Goal: Task Accomplishment & Management: Complete application form

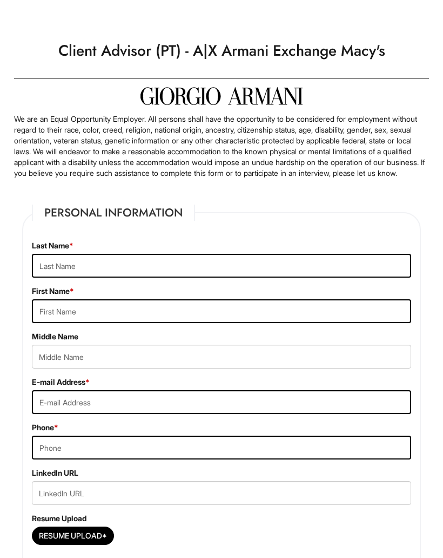
click at [316, 266] on input "text" at bounding box center [222, 266] width 380 height 24
type input "Franco"
click at [329, 323] on input "text" at bounding box center [222, 311] width 380 height 24
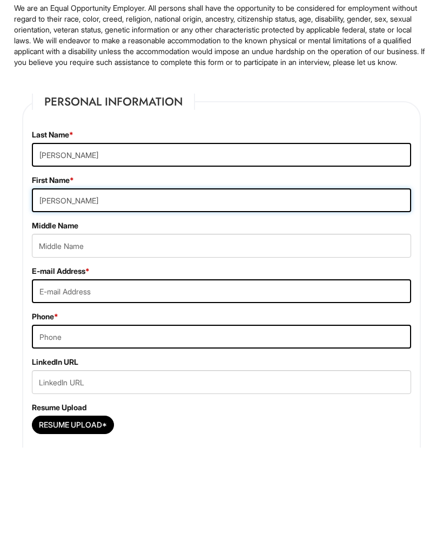
type input "Mariela"
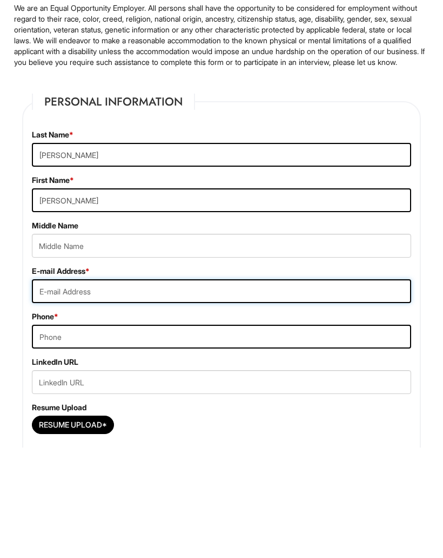
click at [215, 390] on input "email" at bounding box center [222, 402] width 380 height 24
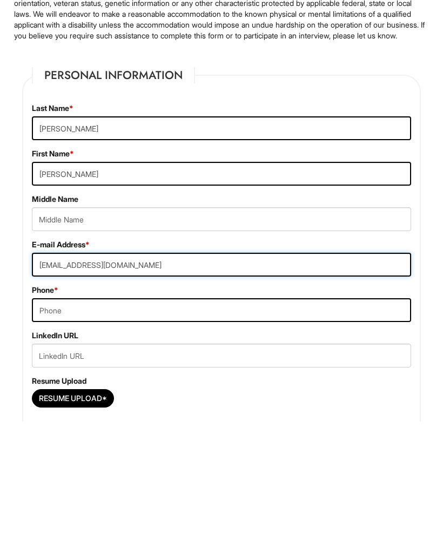
type input "Francom2403@icloud.com"
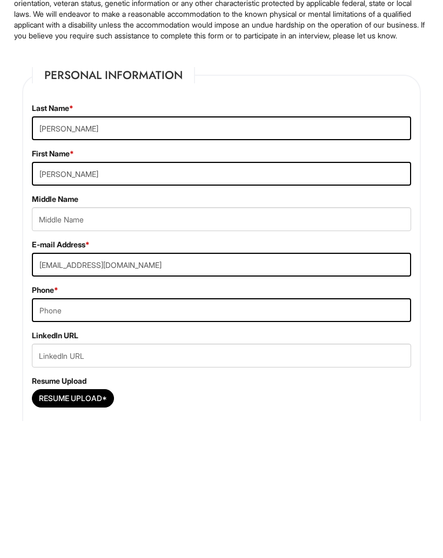
click at [314, 435] on input "tel" at bounding box center [222, 447] width 380 height 24
type input "8"
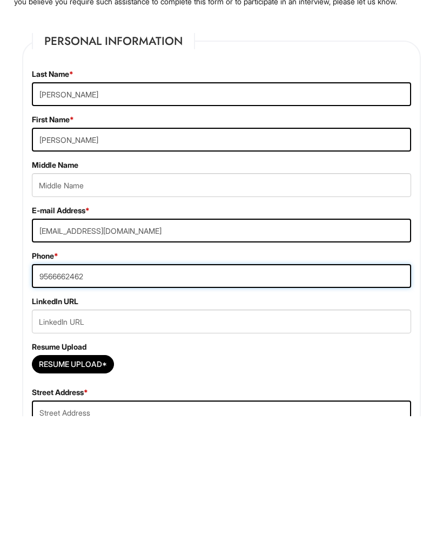
scroll to position [30, 0]
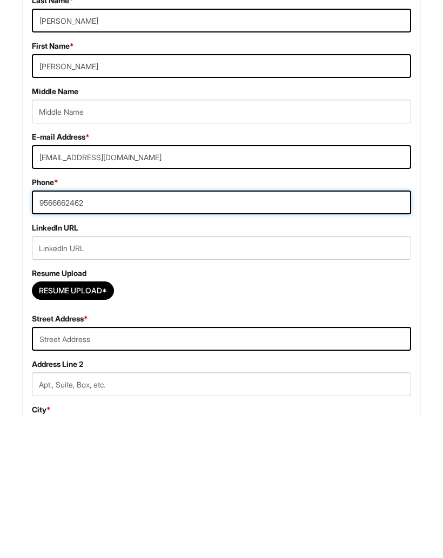
type input "9566662462"
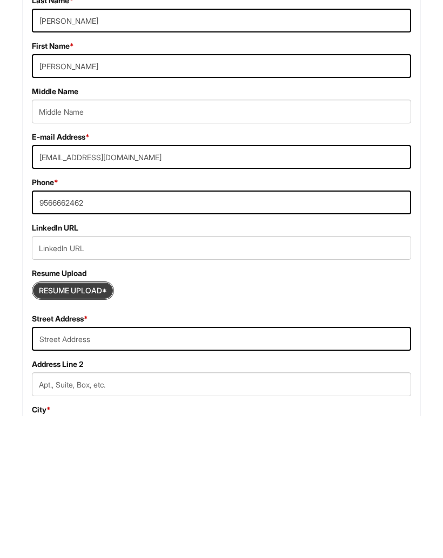
click at [107, 423] on input "Resume Upload*" at bounding box center [72, 431] width 81 height 17
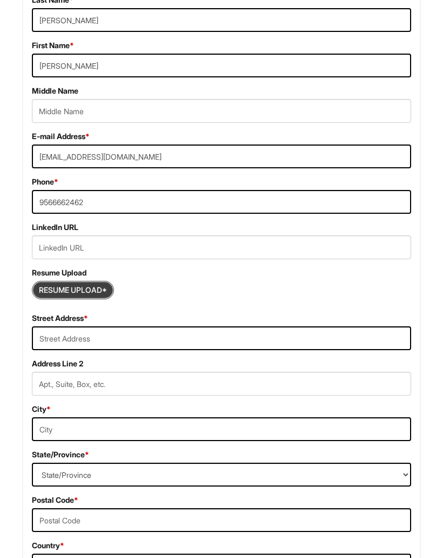
scroll to position [246, 0]
type input "C:\fakepath\ 2025 resume .pdf"
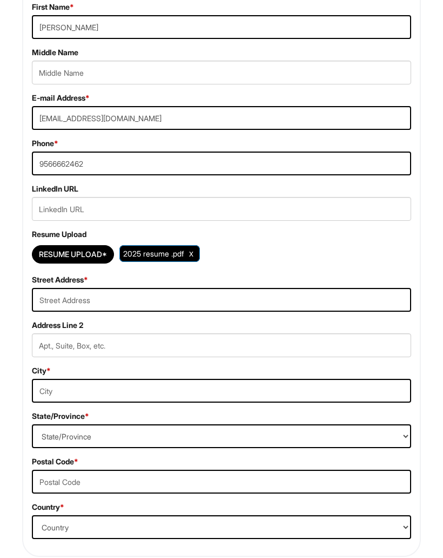
click at [165, 259] on span "2025 resume .pdf" at bounding box center [153, 253] width 61 height 9
click at [178, 258] on span "2025 resume .pdf" at bounding box center [153, 253] width 61 height 9
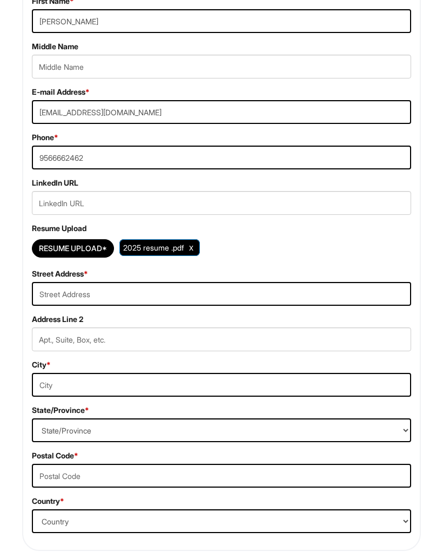
scroll to position [321, 0]
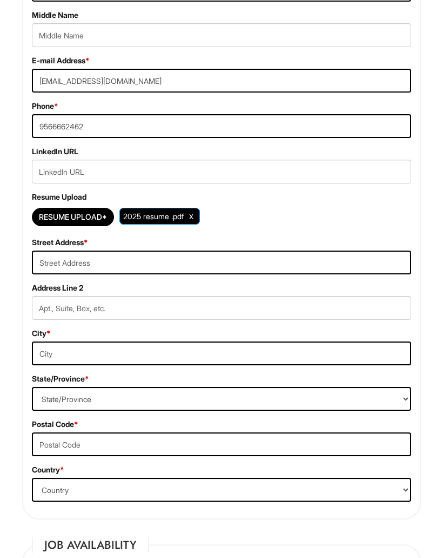
click at [164, 221] on span "2025 resume .pdf" at bounding box center [153, 215] width 61 height 9
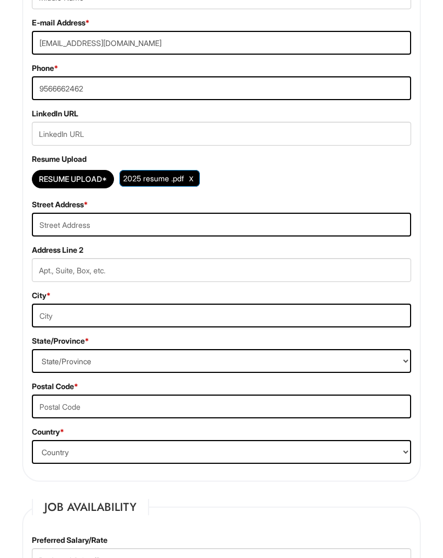
scroll to position [374, 0]
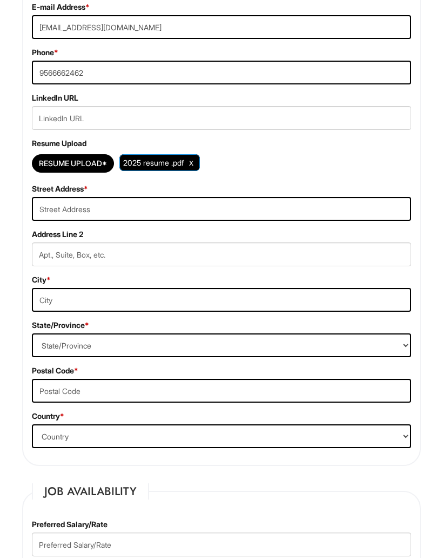
click at [221, 213] on input "text" at bounding box center [222, 209] width 380 height 24
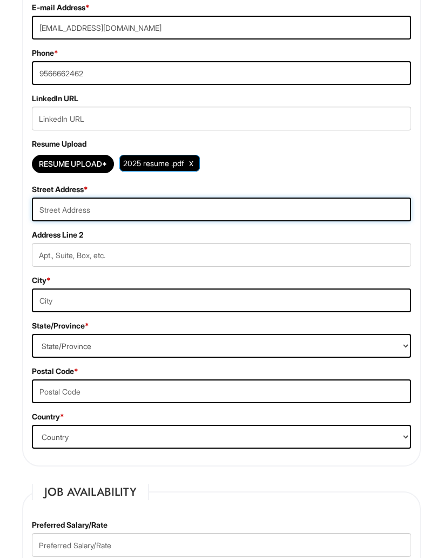
type input "4"
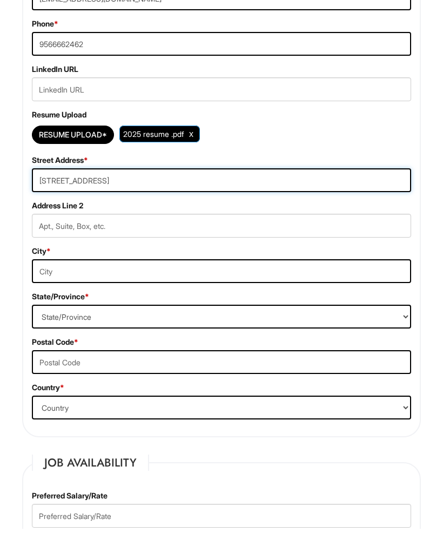
type input "5814 La Ramada St"
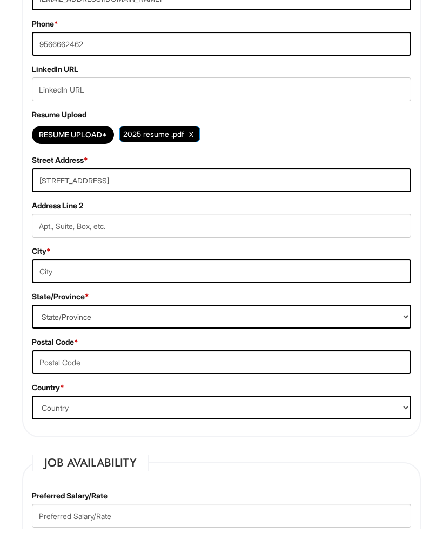
click at [311, 275] on div "City *" at bounding box center [222, 293] width 396 height 37
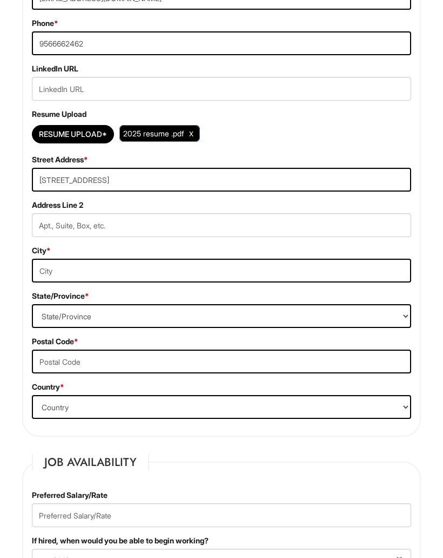
click at [306, 277] on input "text" at bounding box center [222, 271] width 380 height 24
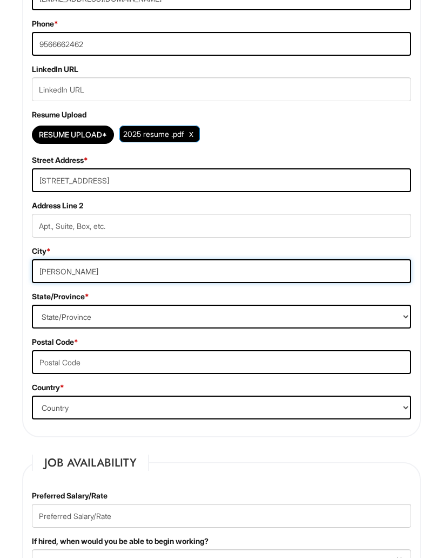
type input "Pharr"
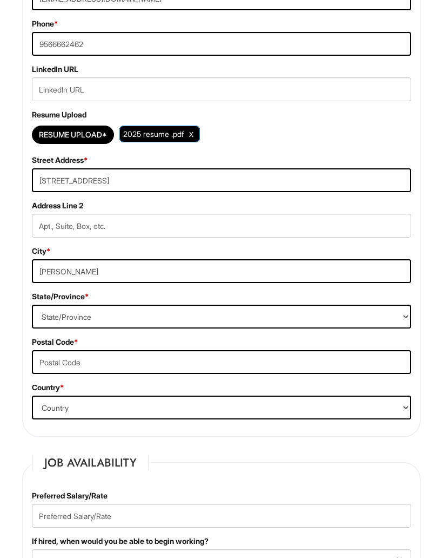
click at [222, 328] on select "State/Province ALABAMA ALASKA ARIZONA ARKANSAS CALIFORNIA COLORADO CONNECTICUT …" at bounding box center [222, 316] width 380 height 24
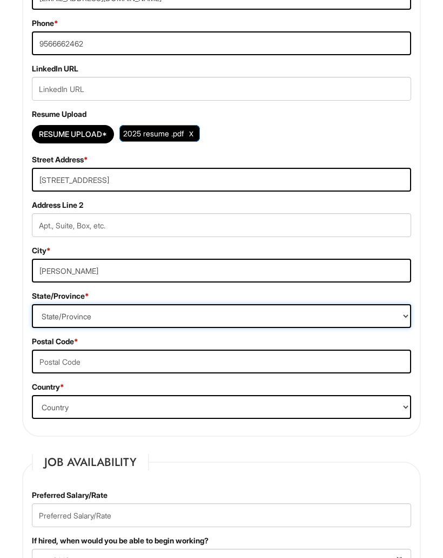
select select "TX"
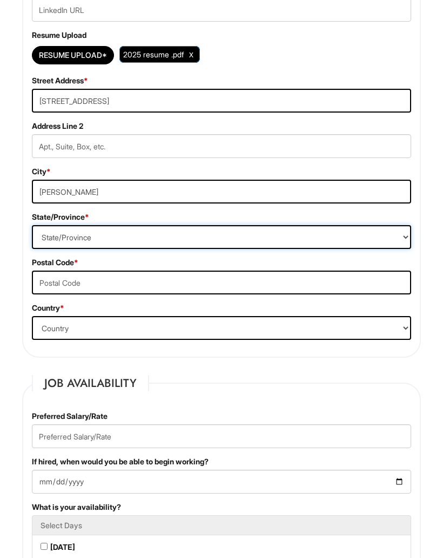
scroll to position [482, 0]
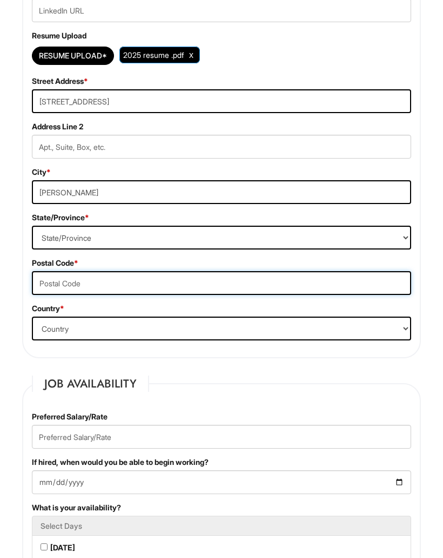
click at [216, 295] on input "text" at bounding box center [222, 283] width 380 height 24
type input "78577"
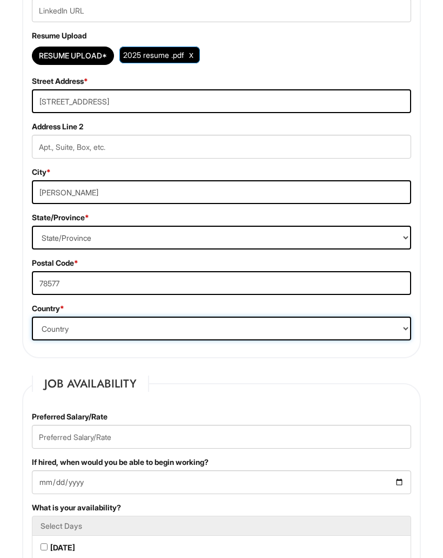
click at [286, 340] on select "Country Afghanistan Albania Algeria American Samoa Andorra Angola Anguilla Anta…" at bounding box center [222, 328] width 380 height 24
select select "United States of America"
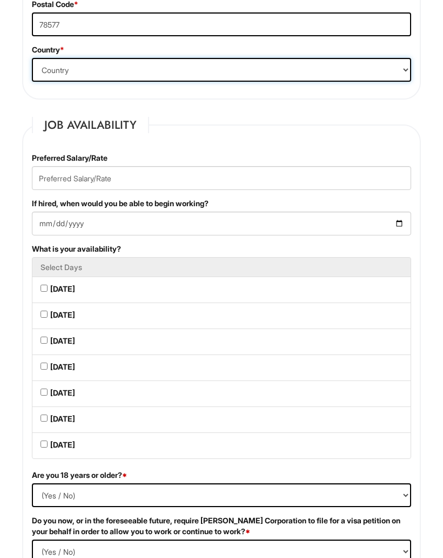
scroll to position [743, 0]
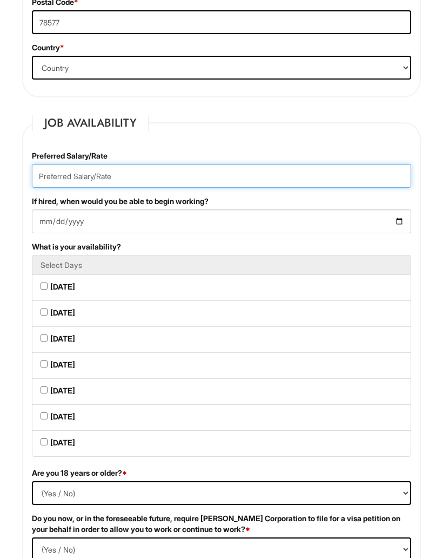
click at [365, 178] on input "text" at bounding box center [222, 176] width 380 height 24
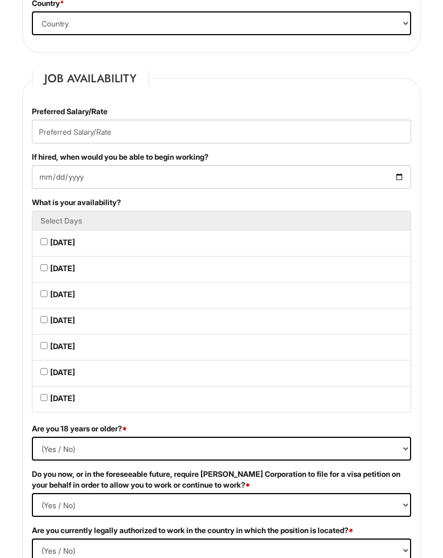
scroll to position [789, 0]
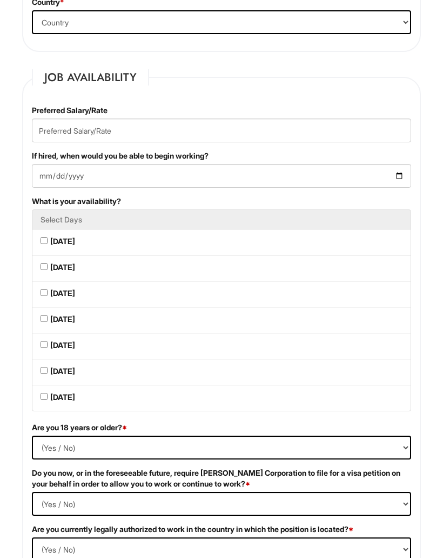
click at [45, 187] on input "If hired, when would you be able to begin working?" at bounding box center [222, 176] width 380 height 24
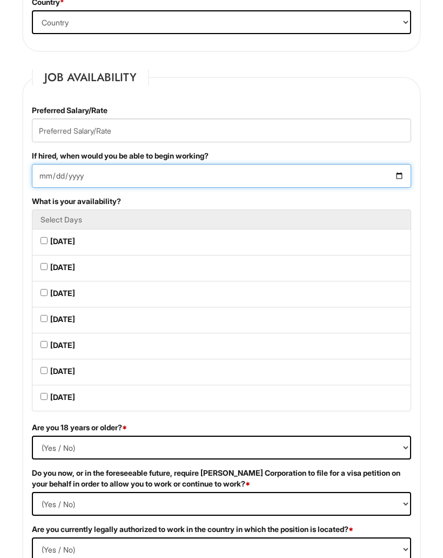
type input "2025-08-21"
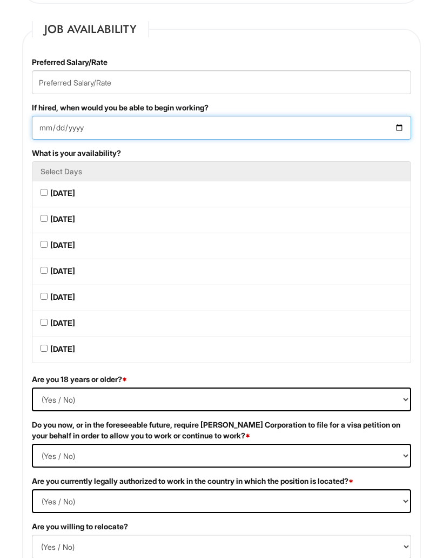
scroll to position [842, 0]
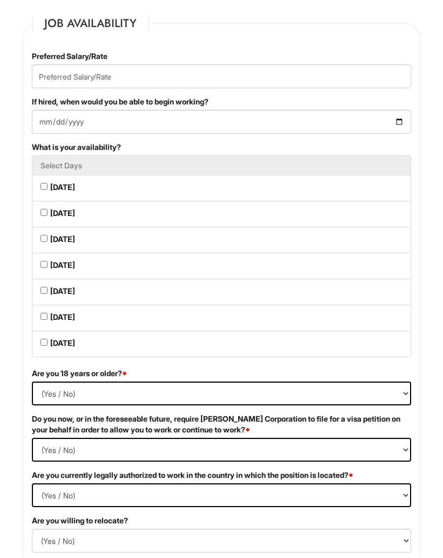
click at [180, 228] on li "Tuesday" at bounding box center [222, 214] width 380 height 26
click at [143, 280] on li "Thursday" at bounding box center [222, 266] width 380 height 26
click at [138, 306] on li "Friday" at bounding box center [222, 292] width 380 height 26
click at [52, 218] on li "Tuesday" at bounding box center [222, 214] width 380 height 26
click at [47, 216] on Available_Tuesday "Tuesday" at bounding box center [44, 212] width 7 height 7
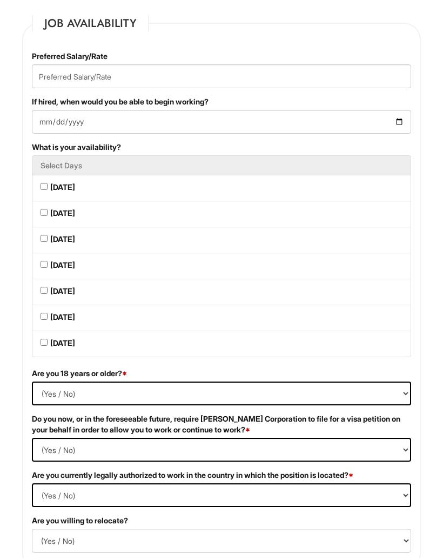
checkbox Available_Tuesday "true"
click at [46, 268] on Available_Thursday "Thursday" at bounding box center [44, 264] width 7 height 7
checkbox Available_Thursday "true"
click at [44, 294] on Available_Friday "Friday" at bounding box center [44, 290] width 7 height 7
checkbox Available_Friday "true"
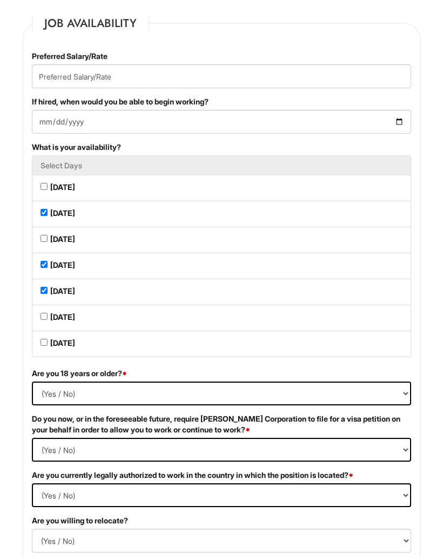
click at [48, 346] on Available_Sunday "Sunday" at bounding box center [44, 342] width 7 height 7
checkbox Available_Sunday "true"
click at [48, 320] on Available_Saturday "Saturday" at bounding box center [44, 316] width 7 height 7
checkbox Available_Saturday "true"
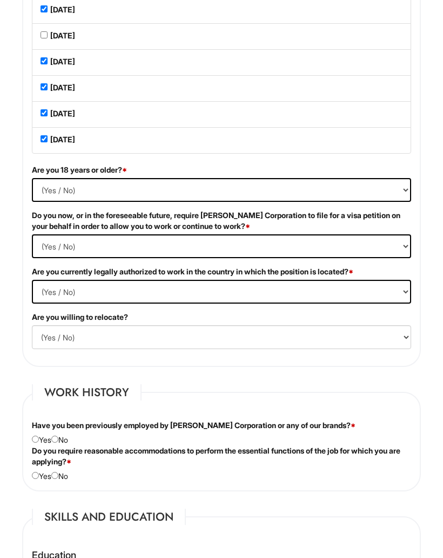
click at [223, 202] on select "(Yes / No) Yes No" at bounding box center [222, 190] width 380 height 24
select select "Yes"
click at [352, 256] on Required "(Yes / No) Yes No" at bounding box center [222, 246] width 380 height 24
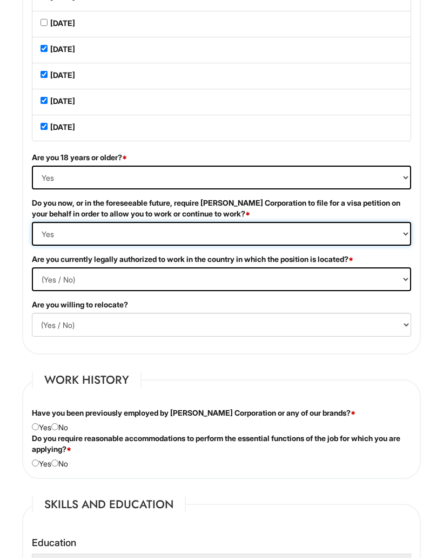
scroll to position [1058, 0]
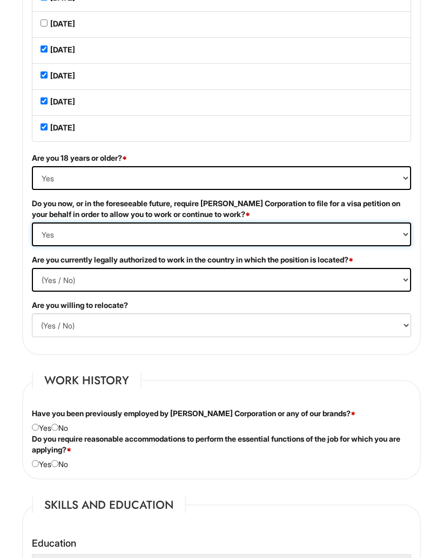
click at [385, 238] on Required "(Yes / No) Yes No" at bounding box center [222, 234] width 380 height 24
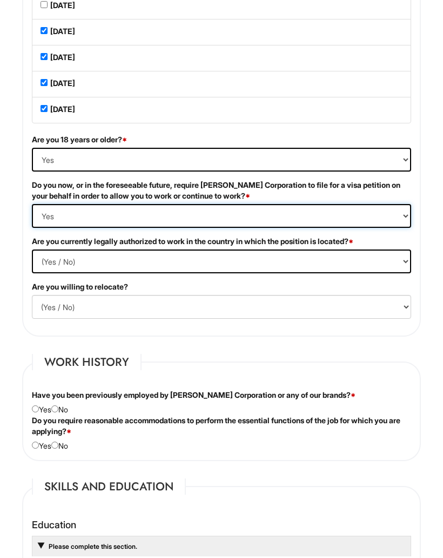
scroll to position [1081, 0]
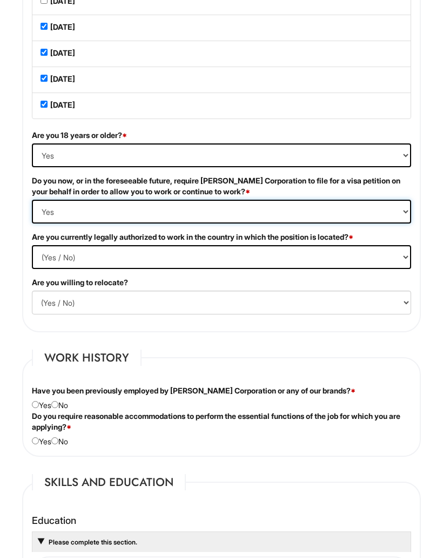
click at [221, 223] on Required "(Yes / No) Yes No" at bounding box center [222, 212] width 380 height 24
select Required "No"
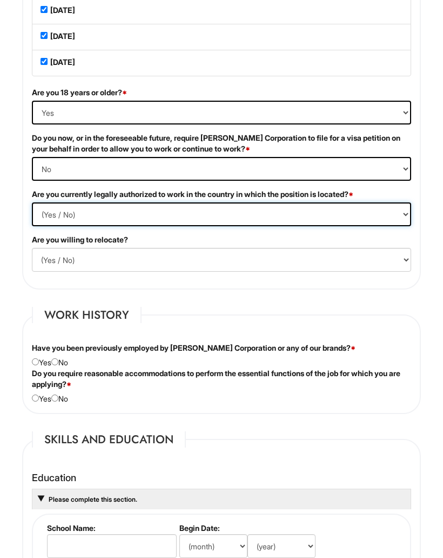
click at [322, 227] on select "(Yes / No) Yes No" at bounding box center [222, 215] width 380 height 24
select select "Yes"
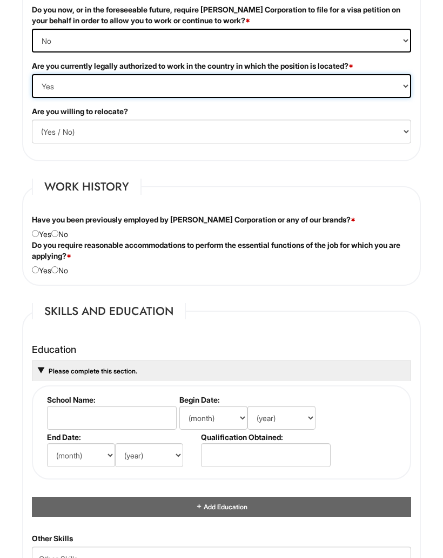
scroll to position [1254, 0]
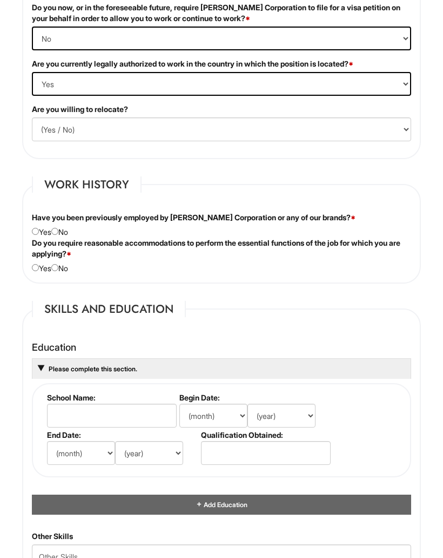
click at [73, 237] on div "Have you been previously employed by Giorgio Armani Corporation or any of our b…" at bounding box center [222, 224] width 396 height 25
click at [58, 235] on input "radio" at bounding box center [54, 231] width 7 height 7
radio input "true"
click at [58, 271] on input "radio" at bounding box center [54, 267] width 7 height 7
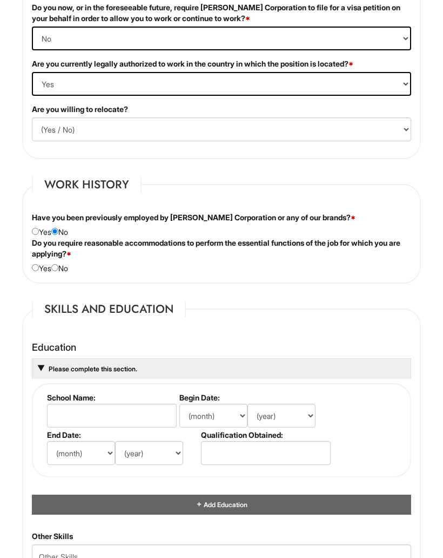
radio input "true"
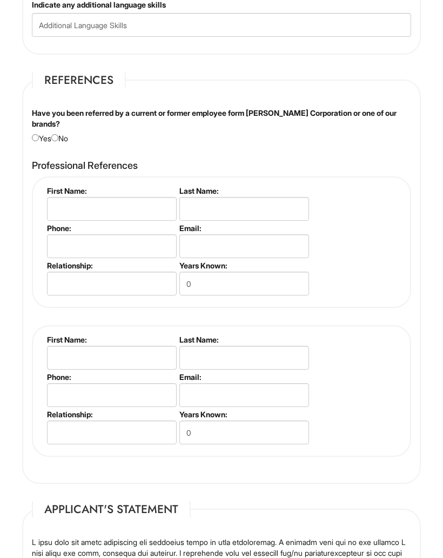
scroll to position [1886, 0]
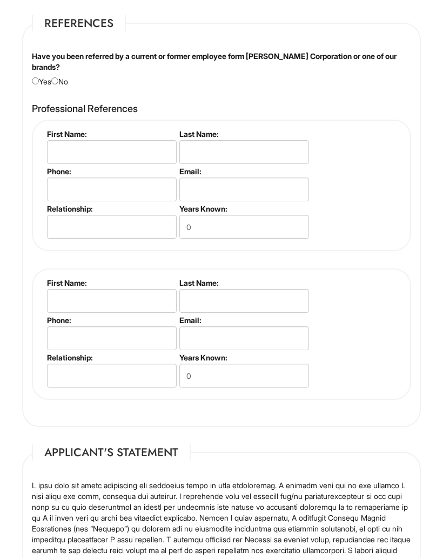
click at [68, 88] on div "Have you been referred by a current or former employee form Giorgio Armani Corp…" at bounding box center [222, 69] width 396 height 36
click at [57, 88] on div "Have you been referred by a current or former employee form Giorgio Armani Corp…" at bounding box center [222, 69] width 396 height 36
click at [64, 88] on div "Have you been referred by a current or former employee form Giorgio Armani Corp…" at bounding box center [222, 69] width 396 height 36
click at [66, 88] on div "Have you been referred by a current or former employee form Giorgio Armani Corp…" at bounding box center [222, 69] width 396 height 36
click at [58, 85] on input "radio" at bounding box center [54, 81] width 7 height 7
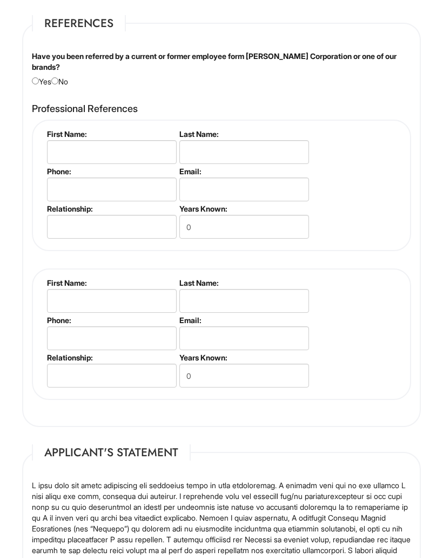
radio input "true"
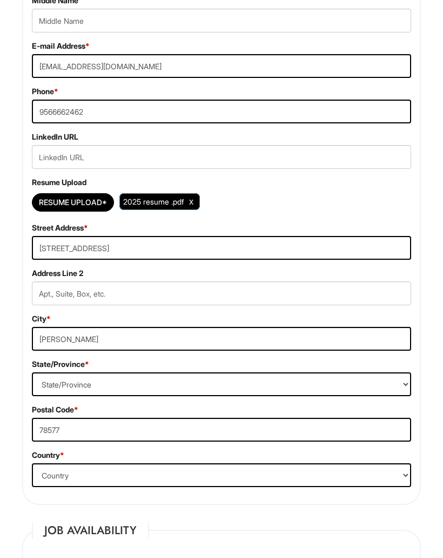
scroll to position [335, 0]
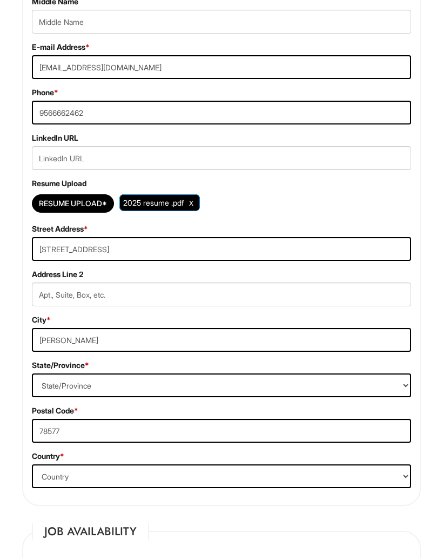
click at [151, 207] on span "2025 resume .pdf" at bounding box center [153, 202] width 61 height 9
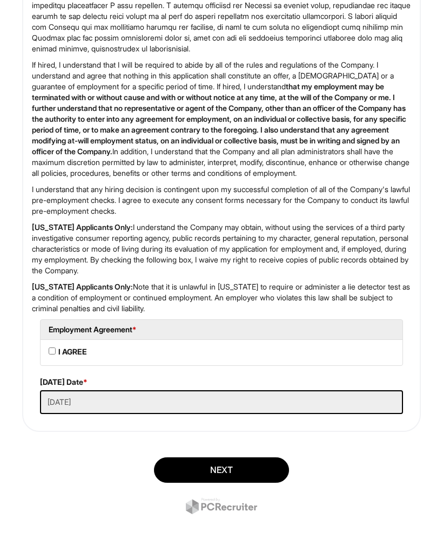
scroll to position [2455, 0]
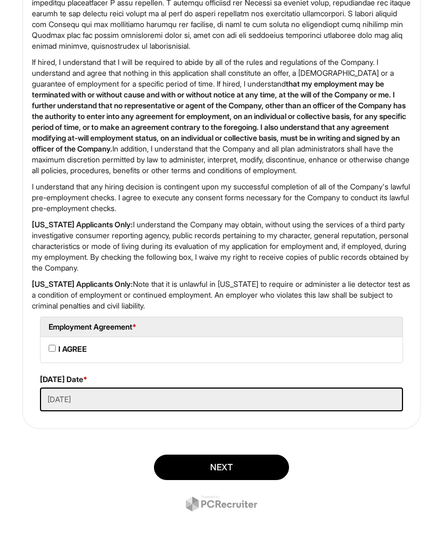
click at [56, 344] on AGREE "I AGREE" at bounding box center [52, 347] width 7 height 7
checkbox AGREE "true"
click at [209, 468] on button "Next" at bounding box center [221, 466] width 135 height 25
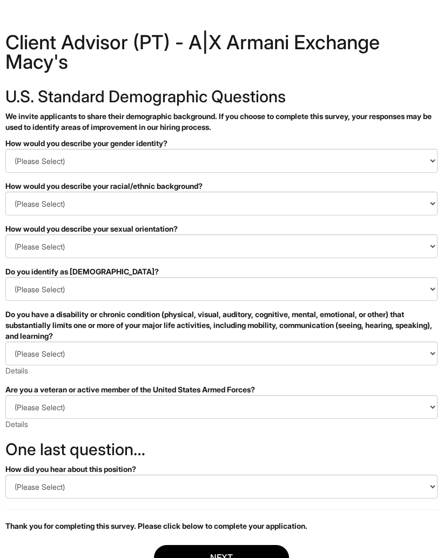
click at [349, 150] on select "(Please Select) Man Woman Non-binary I prefer to self-describe I don't wish to …" at bounding box center [221, 161] width 433 height 24
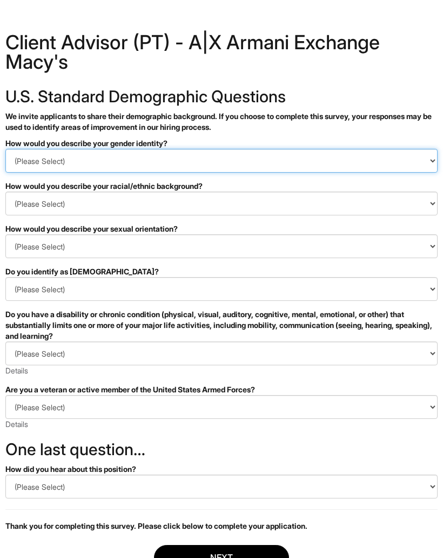
select select "Woman"
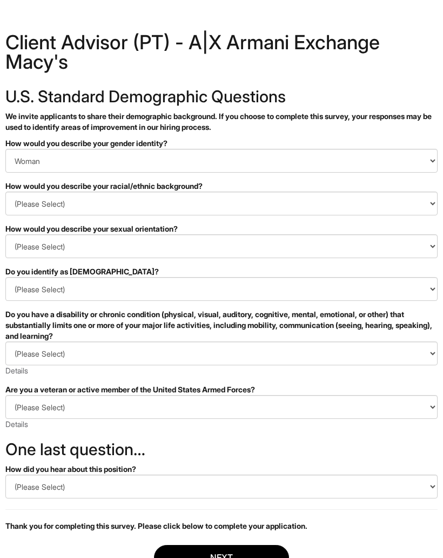
click at [312, 212] on select "(Please Select) Black or of African descent East Asian Hispanic, Latinx or of S…" at bounding box center [221, 203] width 433 height 24
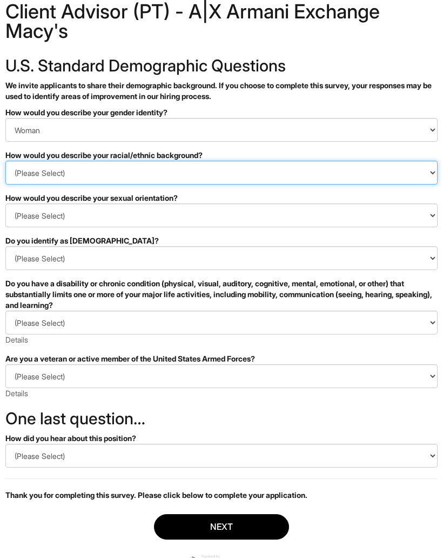
scroll to position [33, 0]
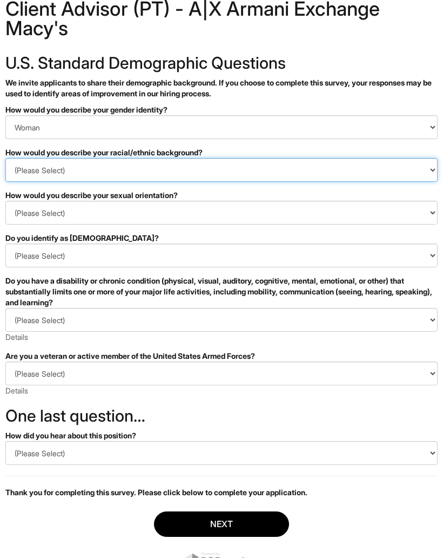
click at [281, 162] on select "(Please Select) Black or of African descent East Asian Hispanic, Latinx or of S…" at bounding box center [221, 170] width 433 height 24
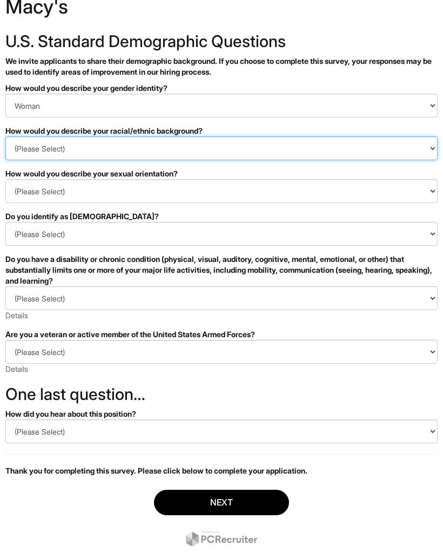
scroll to position [82, 0]
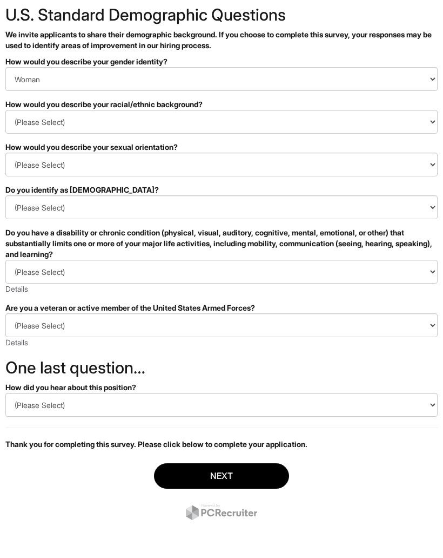
click at [283, 167] on select "(Please Select) Asexual Bisexual and/or pansexual Gay Heterosexual Lesbian Quee…" at bounding box center [221, 165] width 433 height 24
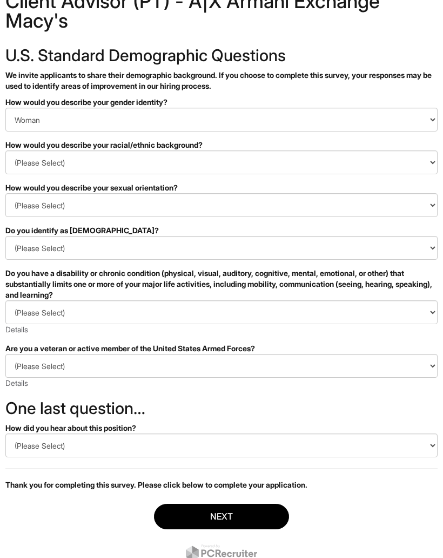
click at [255, 519] on button "Next" at bounding box center [221, 516] width 135 height 25
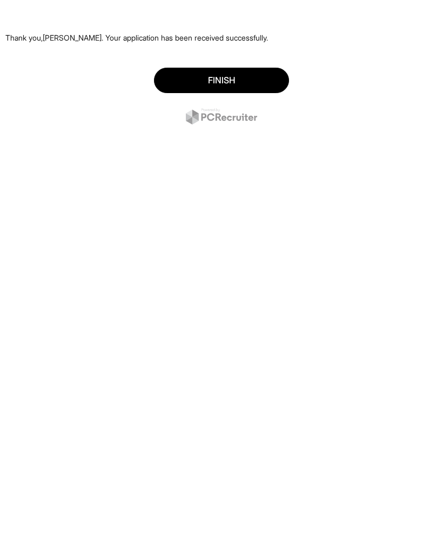
click at [266, 69] on button "Finish" at bounding box center [221, 80] width 135 height 25
click at [266, 76] on button "Finish" at bounding box center [221, 80] width 135 height 25
